Goal: Check status: Check status

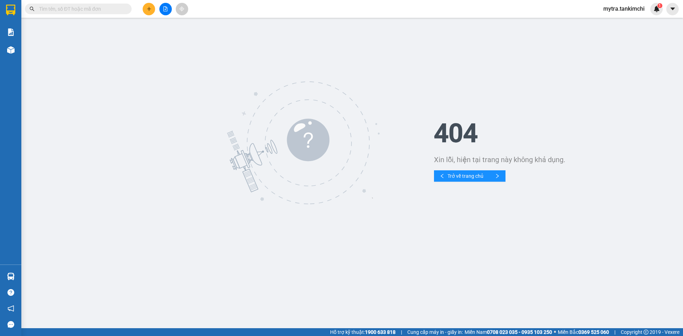
click at [96, 10] on input "text" at bounding box center [81, 9] width 84 height 8
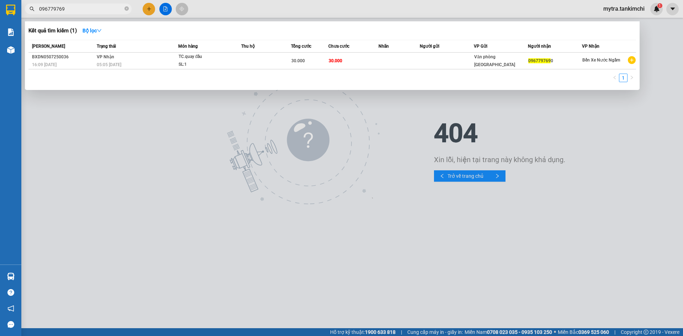
type input "0967797690"
click at [128, 8] on icon "close-circle" at bounding box center [126, 8] width 4 height 4
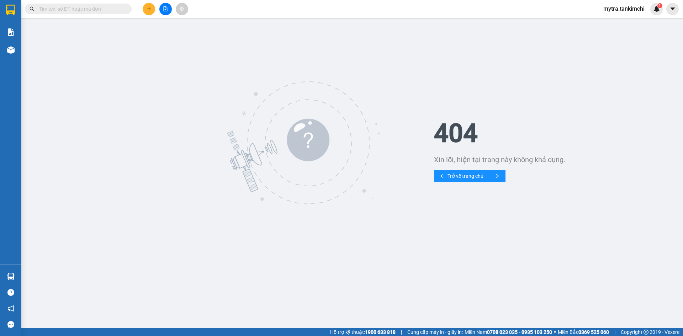
click at [113, 8] on input "text" at bounding box center [81, 9] width 84 height 8
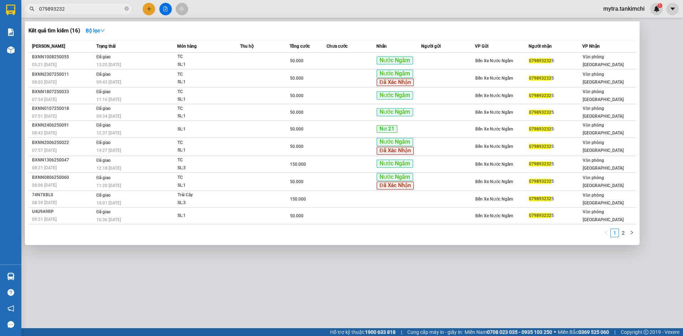
type input "0798932325"
click at [127, 8] on icon "close-circle" at bounding box center [126, 8] width 4 height 4
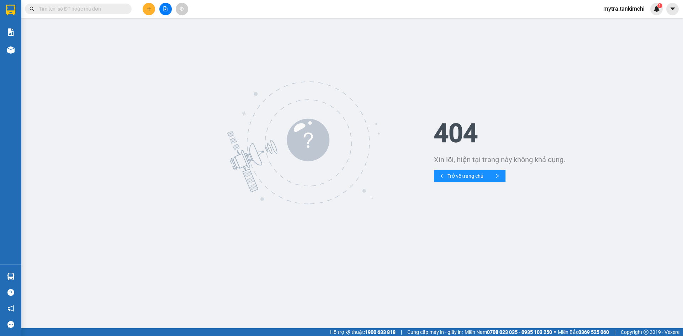
click at [94, 12] on input "text" at bounding box center [81, 9] width 84 height 8
click at [102, 6] on input "text" at bounding box center [81, 9] width 84 height 8
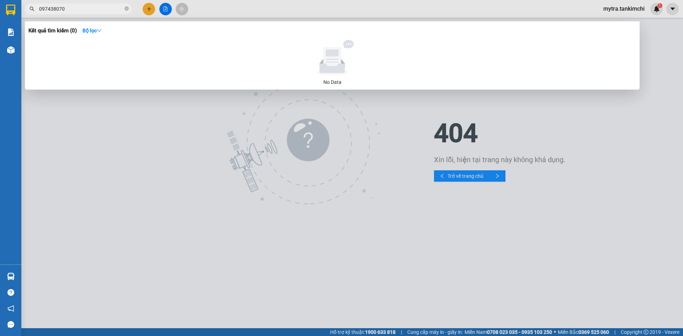
type input "0974380704"
click at [126, 8] on icon "close-circle" at bounding box center [126, 8] width 4 height 4
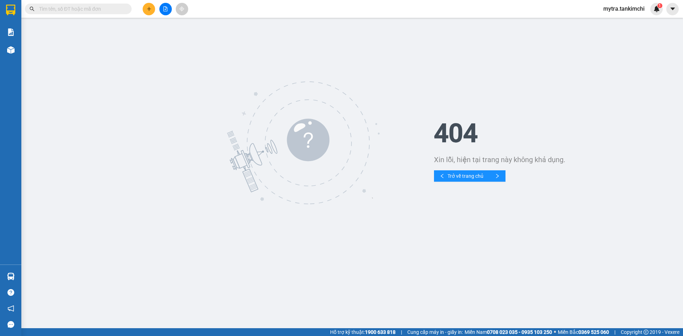
click at [110, 11] on input "text" at bounding box center [81, 9] width 84 height 8
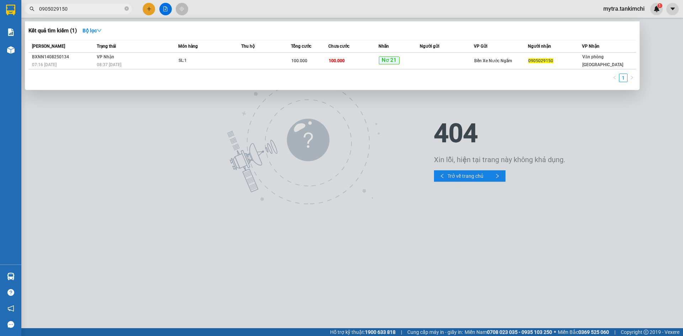
type input "0905029150"
